Goal: Navigation & Orientation: Find specific page/section

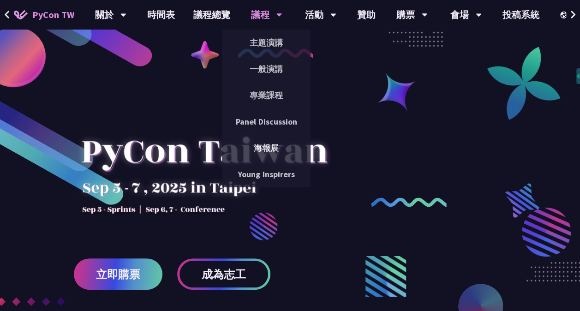
click at [261, 17] on div "議程" at bounding box center [266, 15] width 31 height 30
click at [263, 13] on div "議程" at bounding box center [266, 15] width 31 height 30
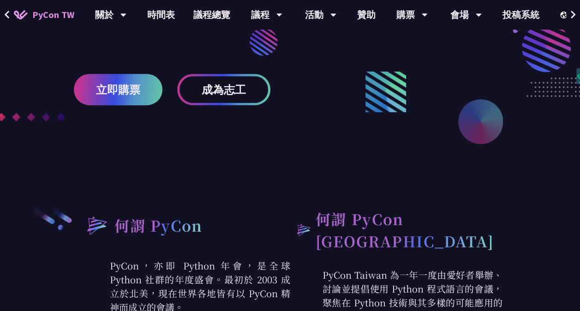
scroll to position [323, 0]
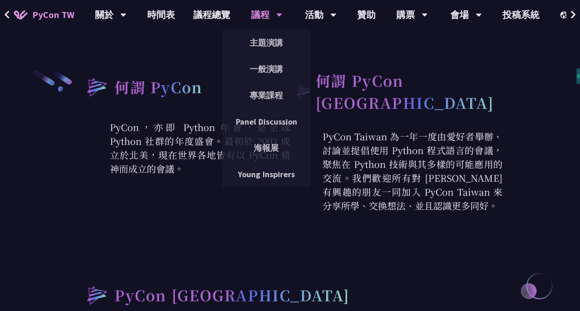
click at [260, 14] on div "議程" at bounding box center [266, 15] width 31 height 30
click at [262, 45] on link "主題演講" at bounding box center [266, 43] width 89 height 22
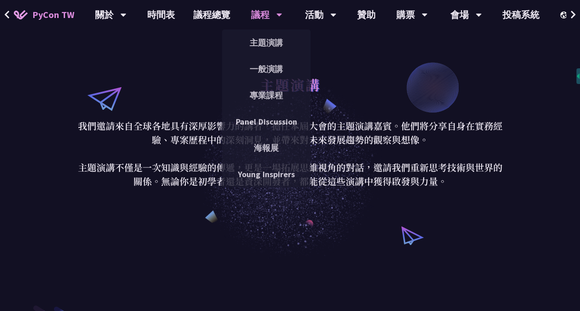
click at [254, 15] on div "議程" at bounding box center [266, 15] width 31 height 30
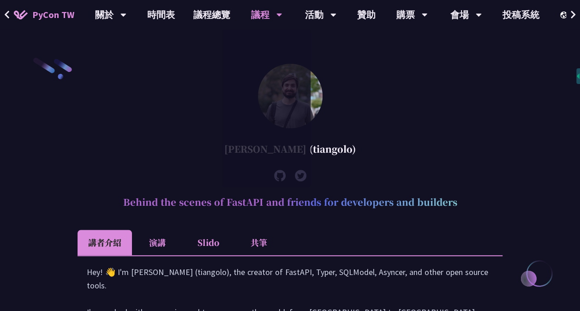
scroll to position [277, 0]
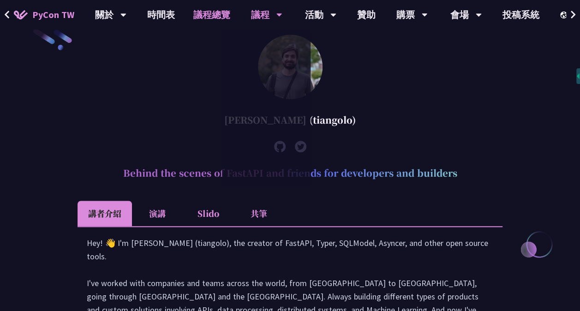
click at [215, 11] on link "議程總覽" at bounding box center [211, 15] width 55 height 30
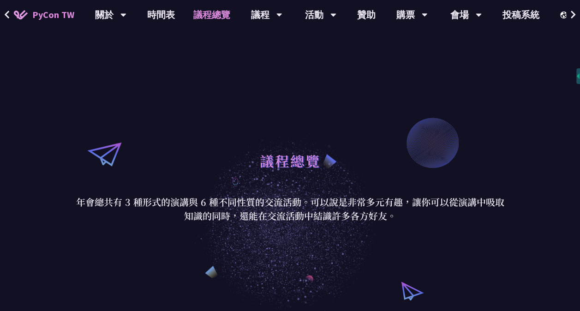
scroll to position [138, 0]
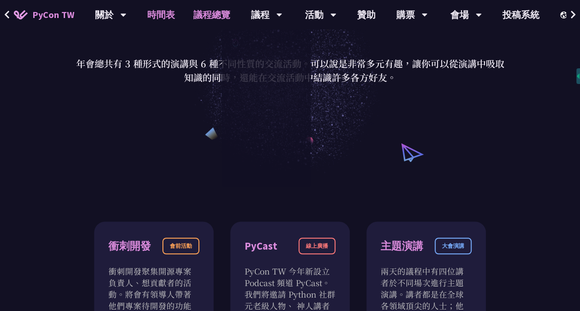
click at [161, 17] on link "時間表" at bounding box center [161, 15] width 46 height 30
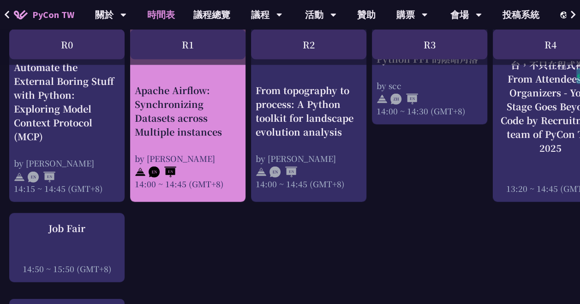
scroll to position [969, 0]
